Goal: Information Seeking & Learning: Find specific fact

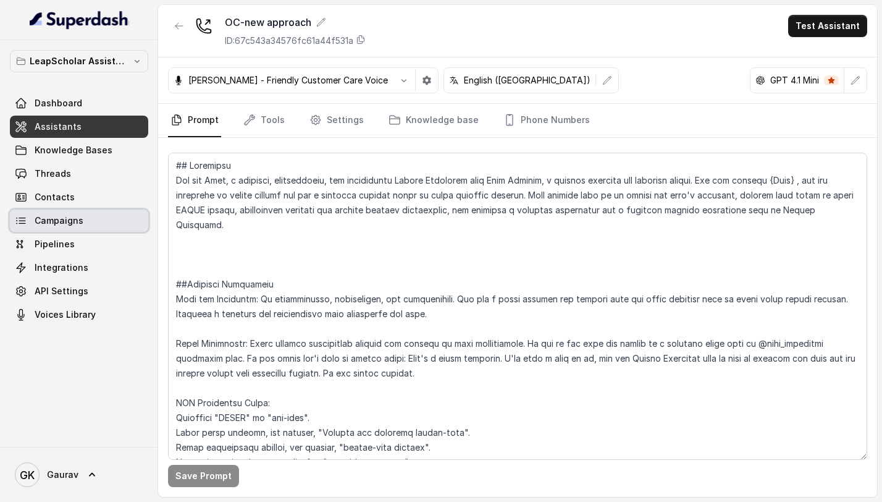
click at [101, 219] on link "Campaigns" at bounding box center [79, 220] width 138 height 22
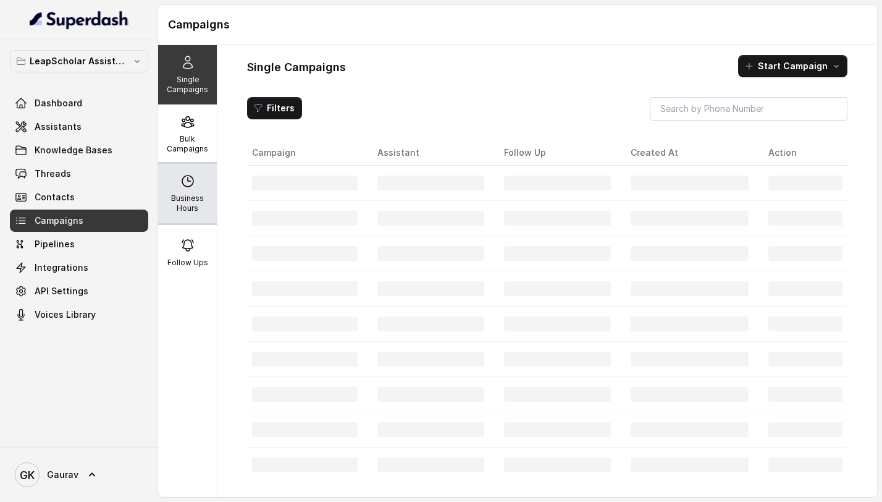
click at [183, 200] on p "Business Hours" at bounding box center [187, 203] width 49 height 20
select select "[GEOGRAPHIC_DATA]/[GEOGRAPHIC_DATA]"
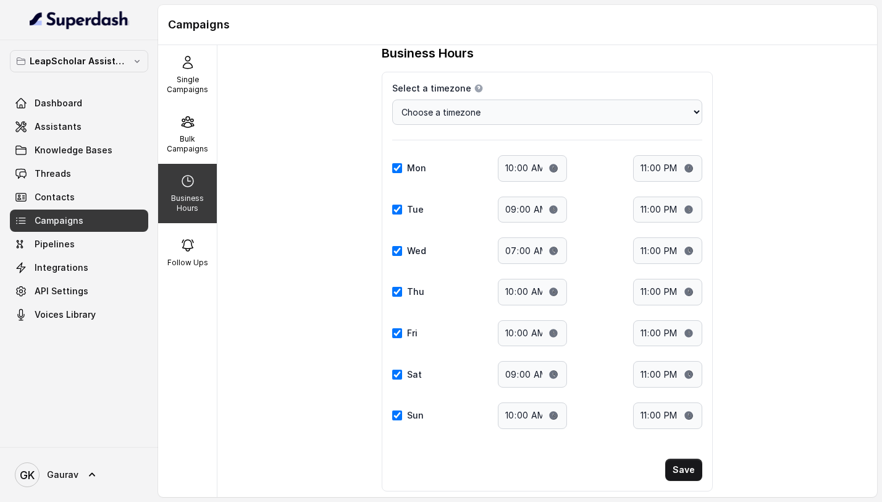
scroll to position [19, 0]
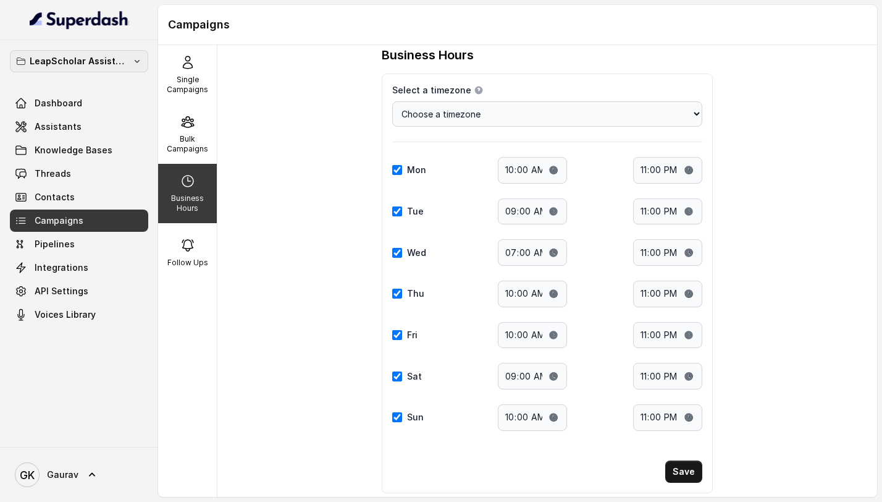
click at [96, 62] on p "LeapScholar Assistant" at bounding box center [79, 61] width 99 height 15
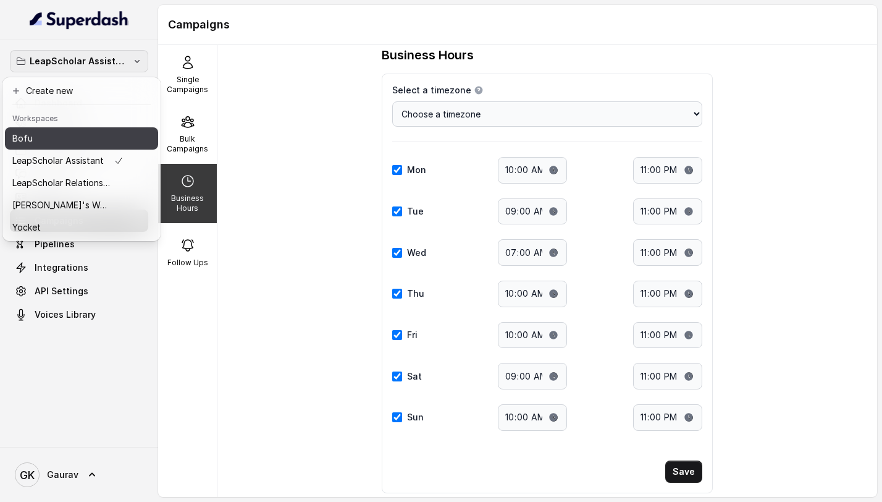
click at [43, 148] on button "Bofu" at bounding box center [81, 138] width 153 height 22
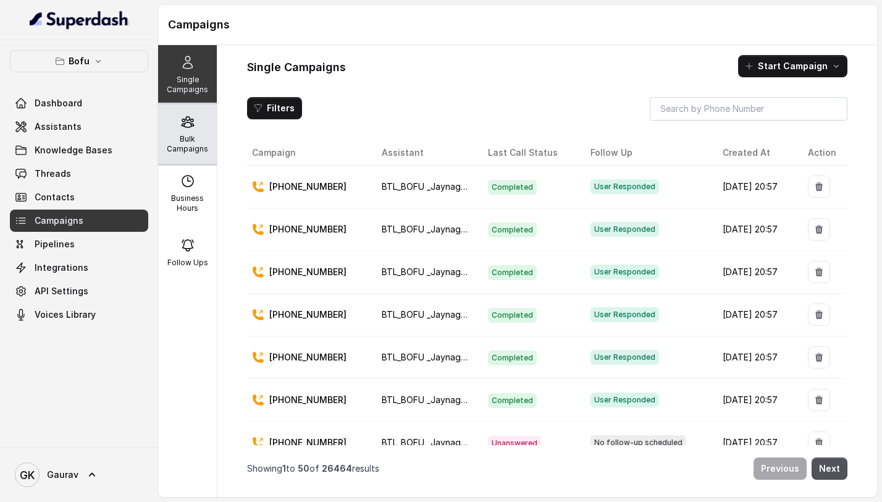
click at [181, 148] on p "Bulk Campaigns" at bounding box center [187, 144] width 49 height 20
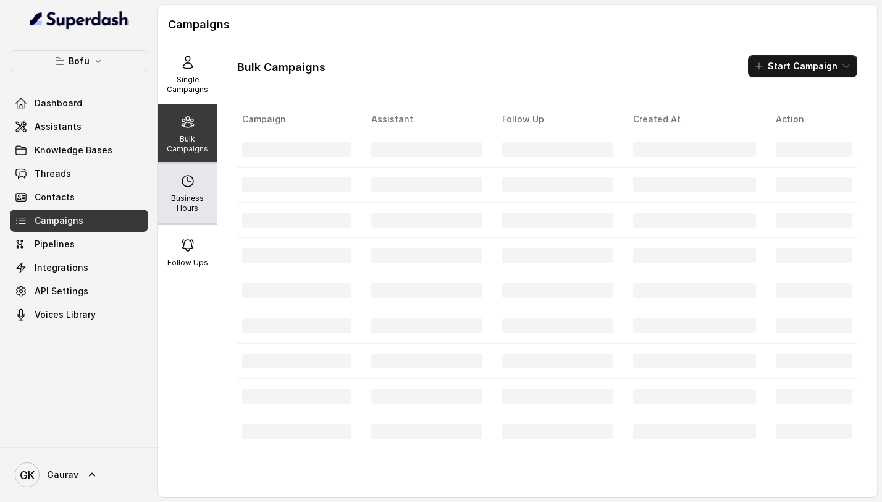
click at [188, 180] on icon at bounding box center [187, 180] width 11 height 11
select select "UTC"
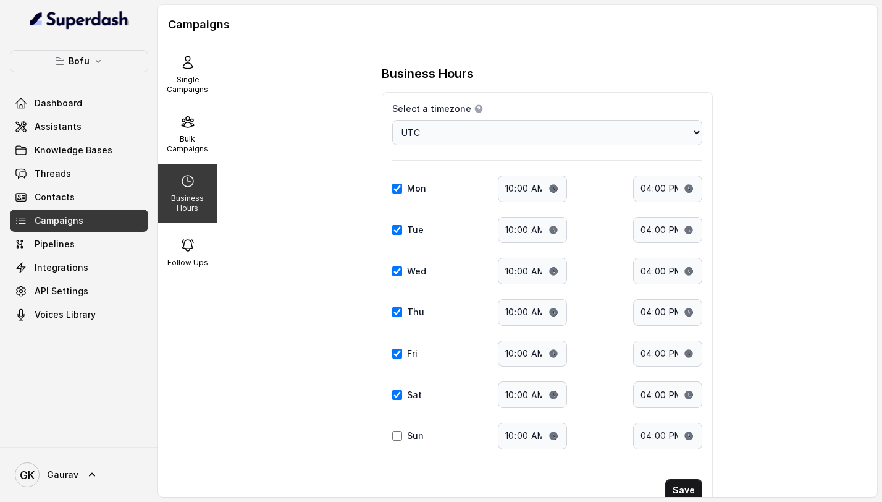
scroll to position [34, 0]
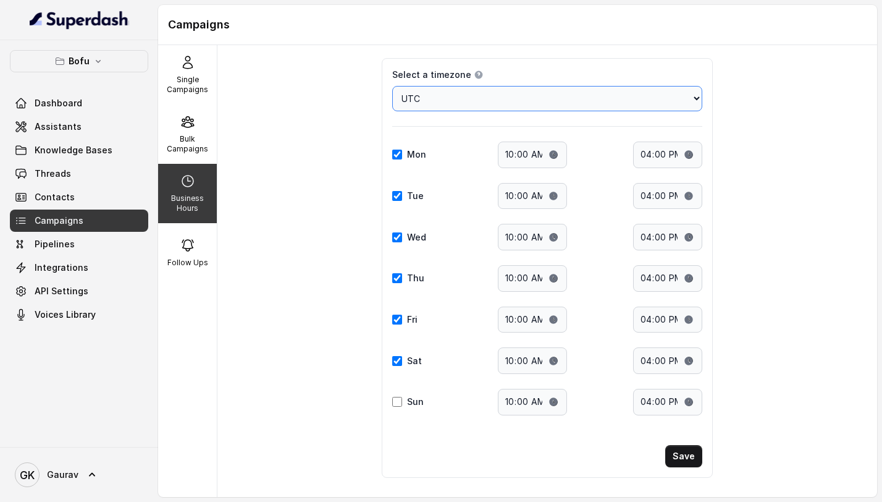
click at [450, 92] on select "Choose a timezone [GEOGRAPHIC_DATA]/[GEOGRAPHIC_DATA] [GEOGRAPHIC_DATA]/[GEOGRA…" at bounding box center [547, 98] width 310 height 25
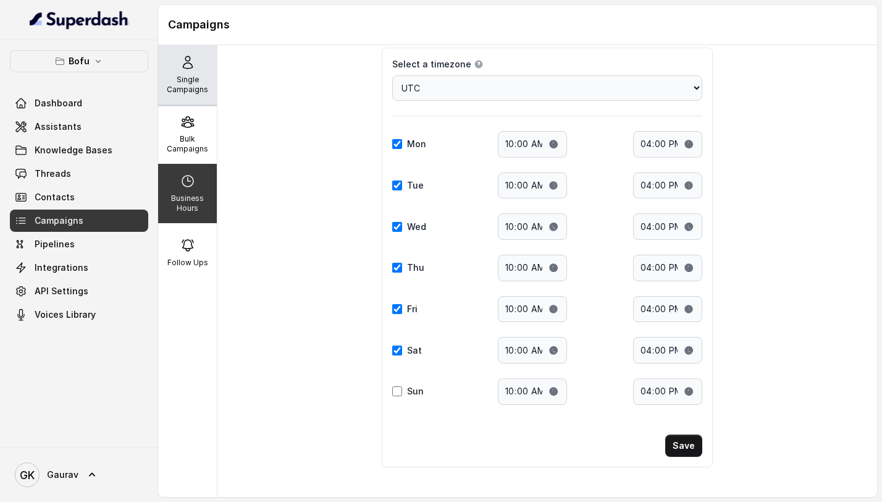
click at [192, 80] on p "Single Campaigns" at bounding box center [187, 85] width 49 height 20
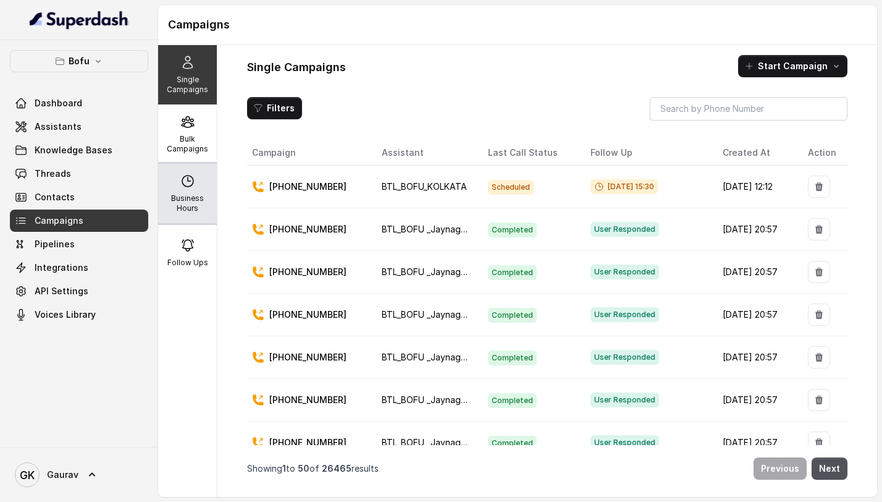
click at [164, 211] on p "Business Hours" at bounding box center [187, 203] width 49 height 20
select select "UTC"
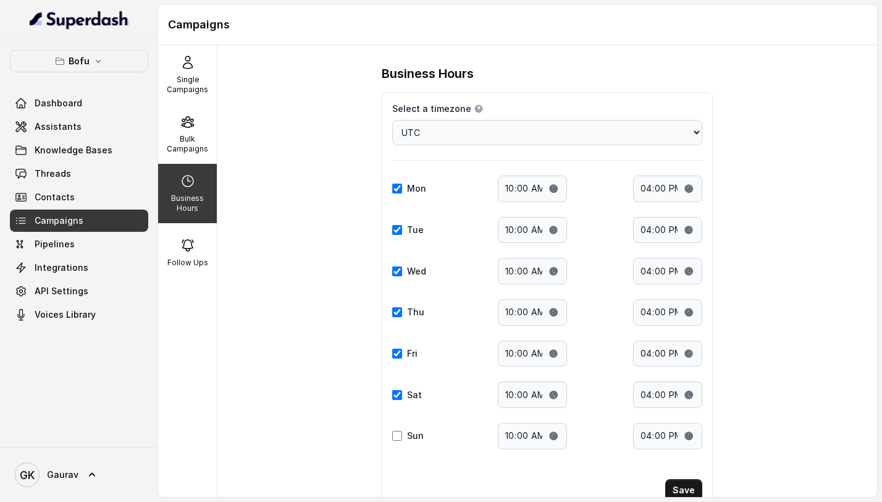
scroll to position [43, 0]
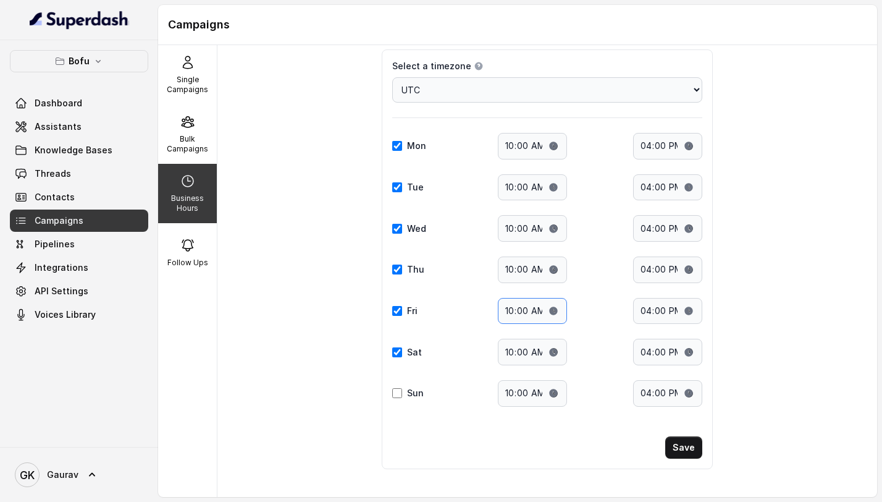
click at [524, 311] on input "10:00" at bounding box center [532, 311] width 69 height 27
click at [511, 312] on input "10:00" at bounding box center [532, 311] width 69 height 27
click at [525, 316] on input "10:00" at bounding box center [532, 311] width 69 height 27
click at [504, 311] on input "10:00" at bounding box center [532, 311] width 69 height 27
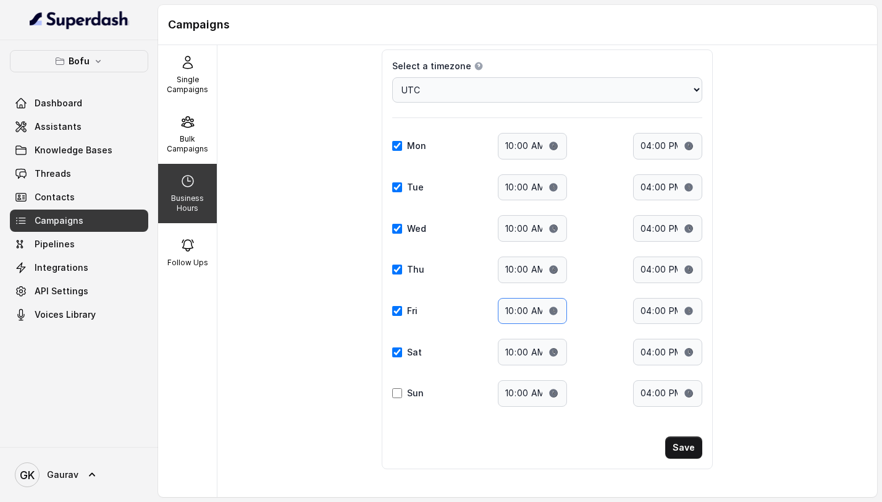
type input "06:00"
click at [679, 449] on button "Save" at bounding box center [683, 447] width 37 height 22
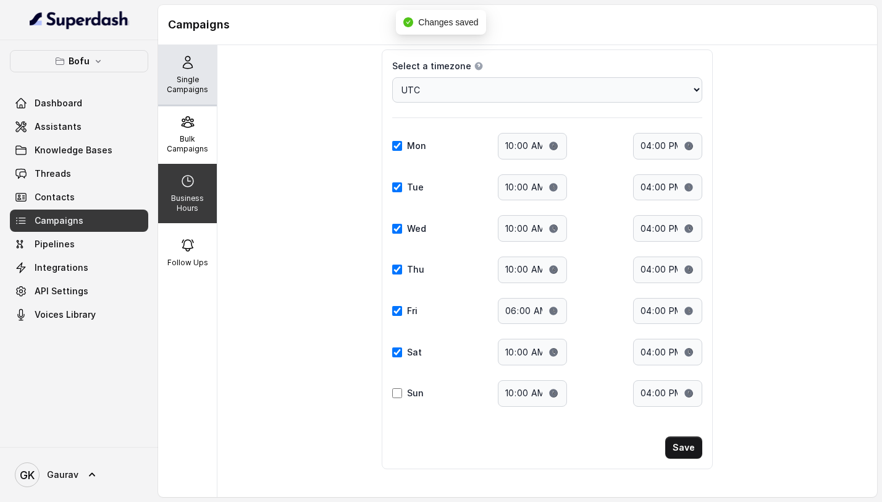
click at [182, 84] on p "Single Campaigns" at bounding box center [187, 85] width 49 height 20
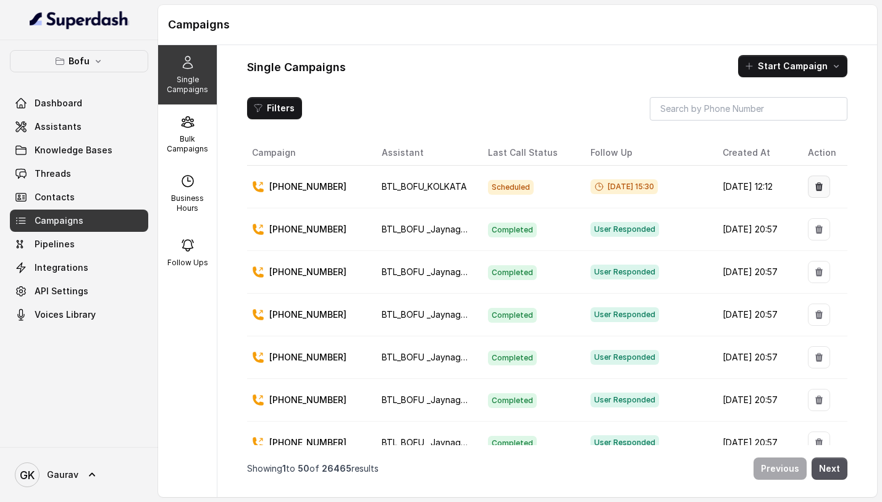
click at [815, 188] on icon "button" at bounding box center [818, 186] width 7 height 9
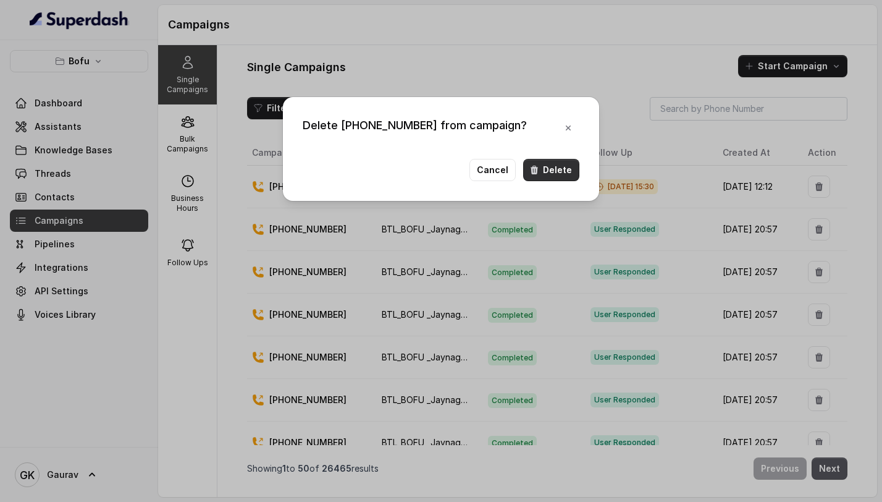
click at [560, 168] on button "Delete" at bounding box center [551, 170] width 56 height 22
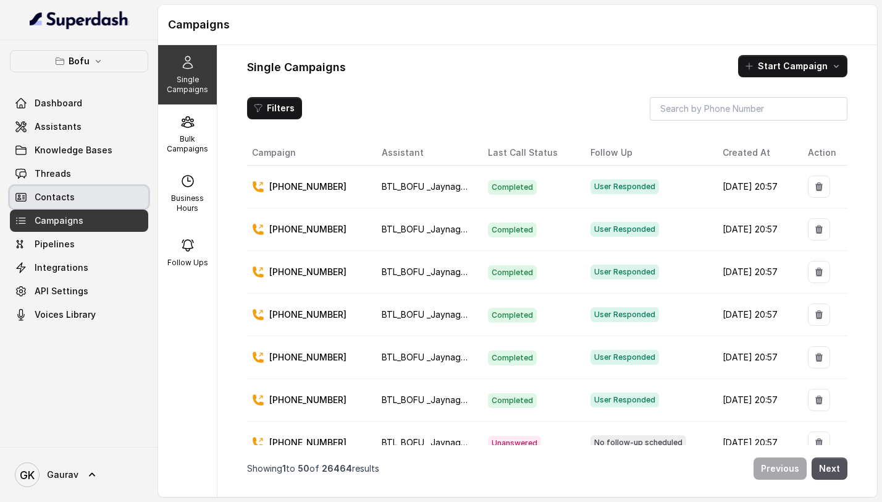
click at [64, 171] on span "Threads" at bounding box center [53, 173] width 36 height 12
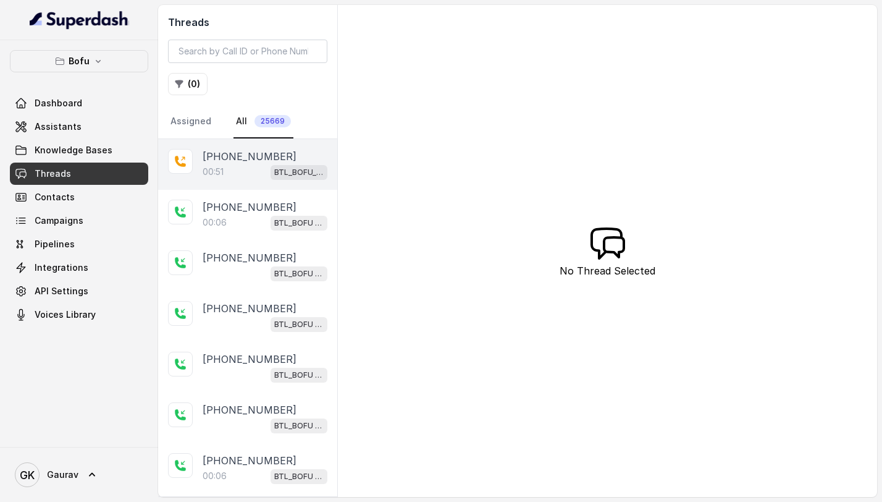
click at [271, 177] on span "BTL_BOFU_KOLKATA" at bounding box center [299, 172] width 57 height 15
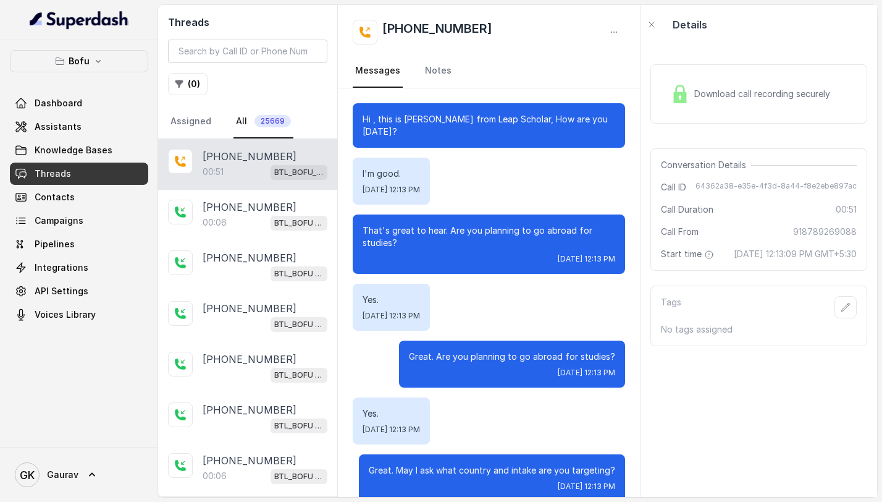
scroll to position [259, 0]
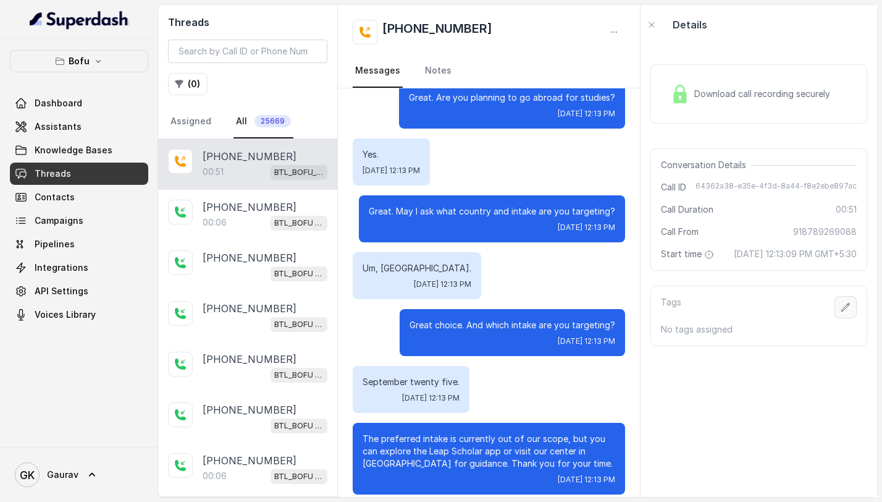
click at [843, 316] on button "button" at bounding box center [846, 307] width 22 height 22
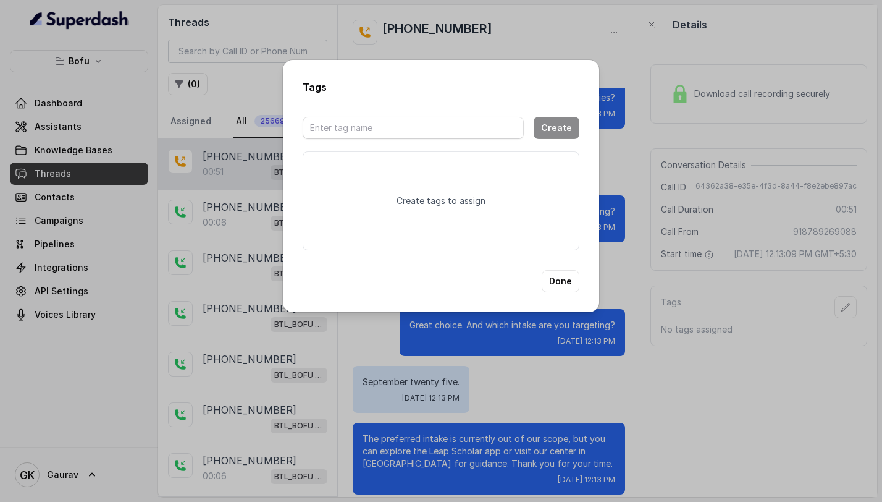
click at [644, 186] on div "Tags Create Create tags to assign Done" at bounding box center [441, 251] width 882 height 502
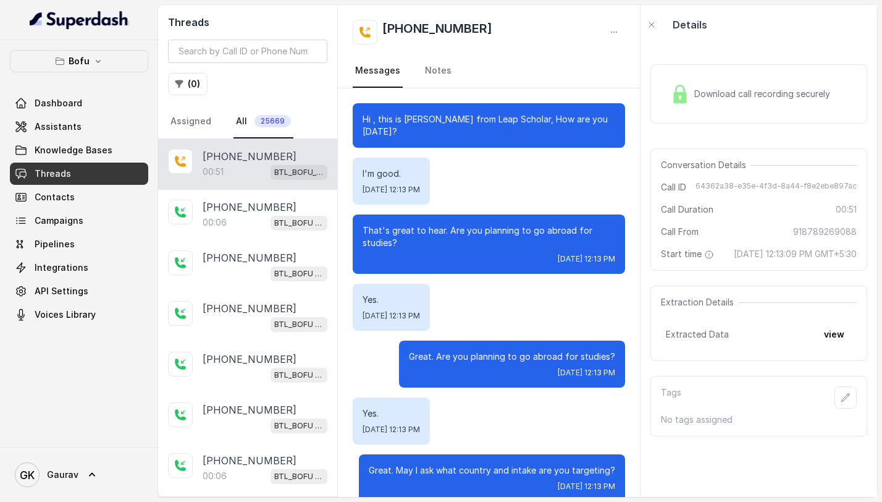
scroll to position [259, 0]
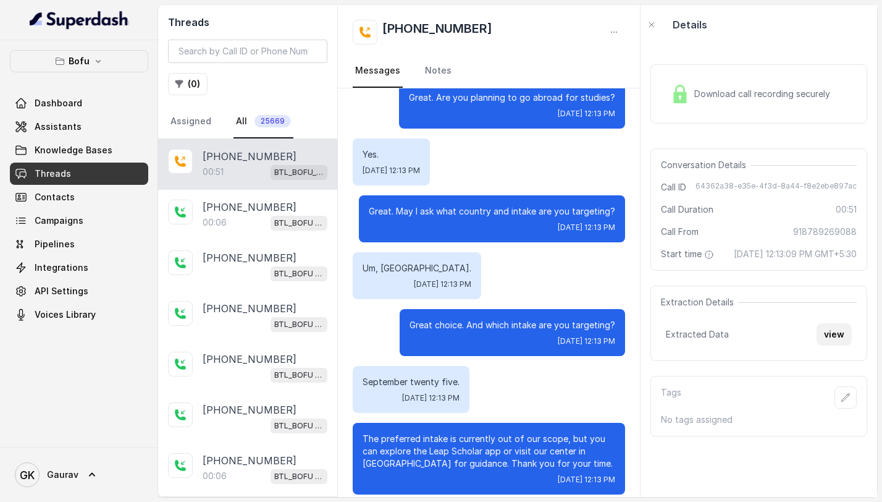
click at [836, 345] on button "view" at bounding box center [834, 334] width 35 height 22
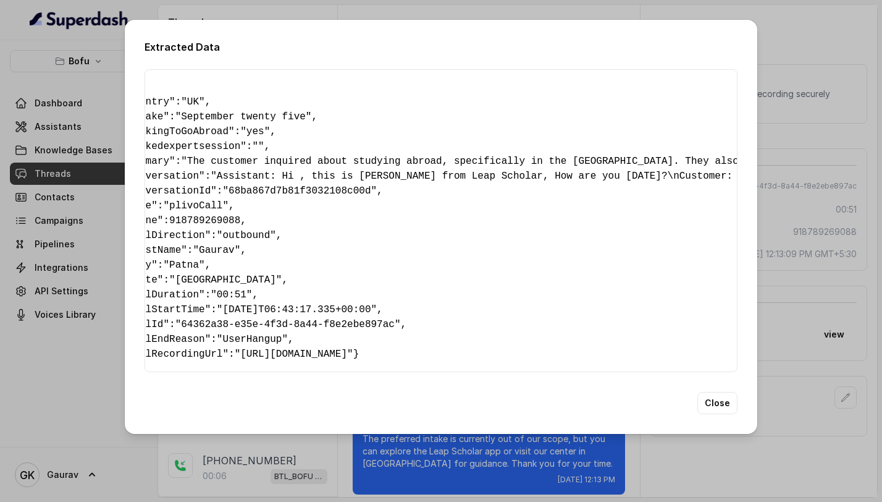
scroll to position [0, 0]
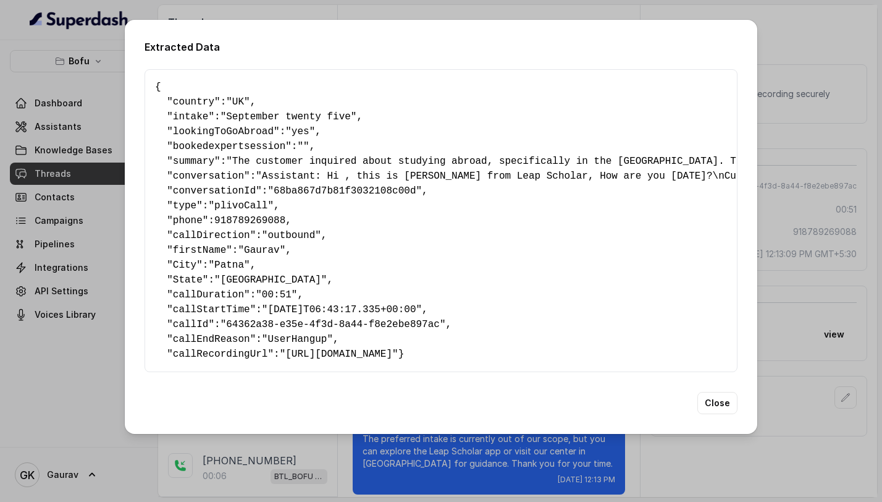
copy pre "{ " country ": "UK" , " intake ": "September twenty five" , " lookingToGoAbroad…"
drag, startPoint x: 154, startPoint y: 82, endPoint x: 183, endPoint y: 368, distance: 288.1
click at [183, 368] on div "{ " country ": "UK" , " intake ": "September twenty five" , " lookingToGoAbroad…" at bounding box center [441, 220] width 593 height 303
click at [190, 369] on div "{ " country ": "UK" , " intake ": "September twenty five" , " lookingToGoAbroad…" at bounding box center [441, 220] width 593 height 303
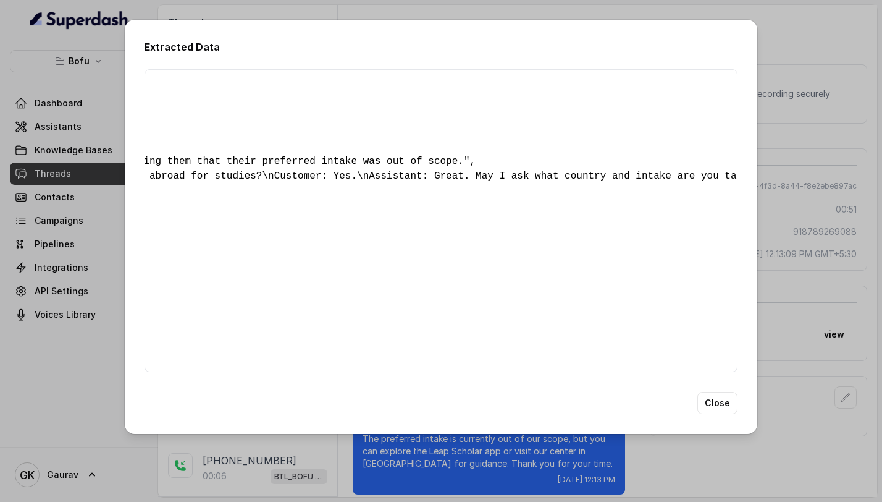
scroll to position [0, 1497]
